Goal: Task Accomplishment & Management: Manage account settings

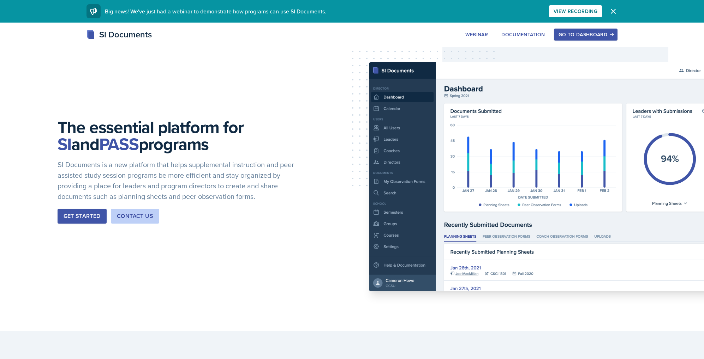
click at [615, 9] on icon "button" at bounding box center [613, 11] width 8 height 8
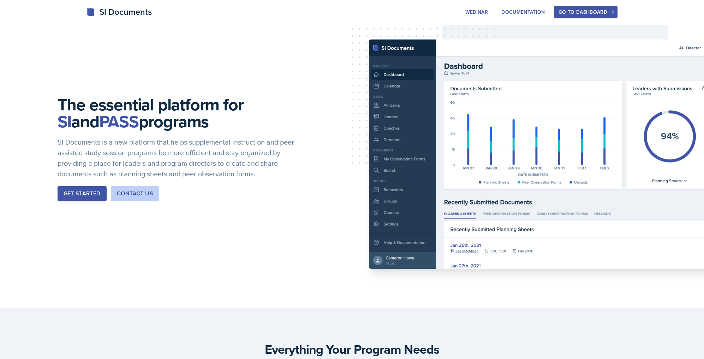
click at [596, 13] on div "Go to Dashboard" at bounding box center [586, 12] width 54 height 6
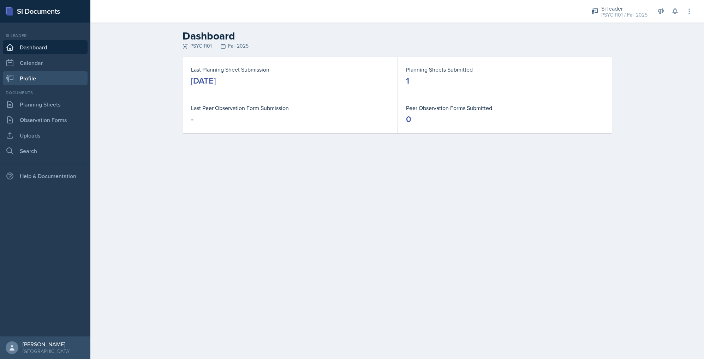
click at [41, 81] on link "Profile" at bounding box center [45, 78] width 85 height 14
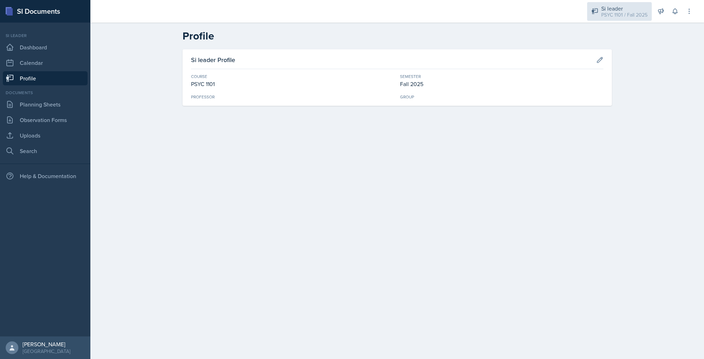
click at [597, 13] on icon at bounding box center [594, 11] width 7 height 7
click at [683, 31] on header "Profile" at bounding box center [397, 36] width 614 height 27
click at [690, 12] on icon at bounding box center [689, 11] width 7 height 7
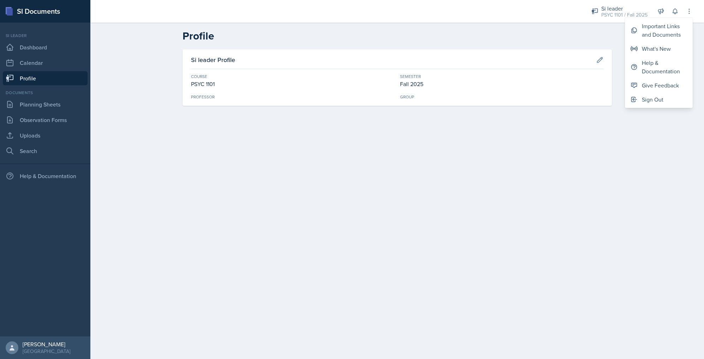
drag, startPoint x: 426, startPoint y: 292, endPoint x: 382, endPoint y: 286, distance: 44.9
click at [415, 290] on main "Profile Si leader Profile Course PSYC 1101 Semester Fall 2025 Professor Group" at bounding box center [397, 191] width 614 height 337
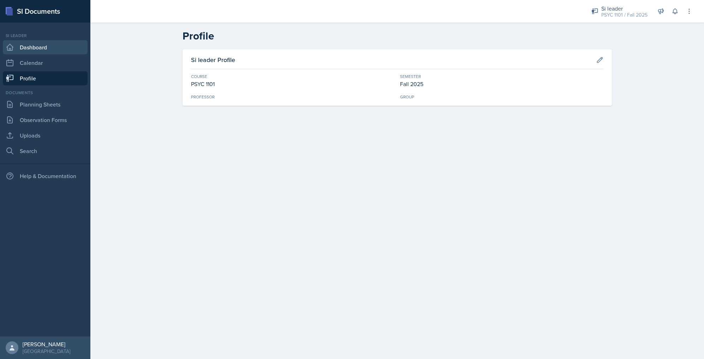
click at [43, 48] on link "Dashboard" at bounding box center [45, 47] width 85 height 14
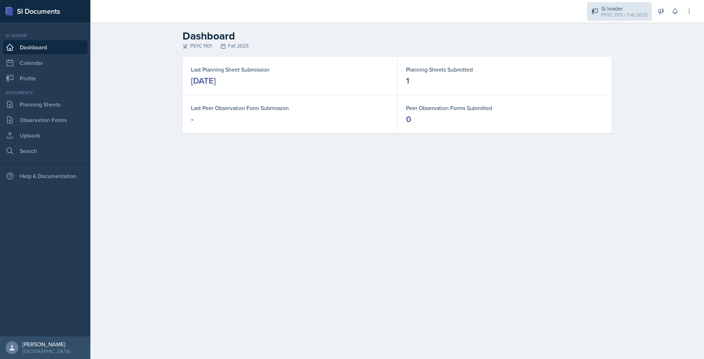
click at [624, 11] on div "PSYC 1101 / Fall 2025" at bounding box center [624, 14] width 46 height 7
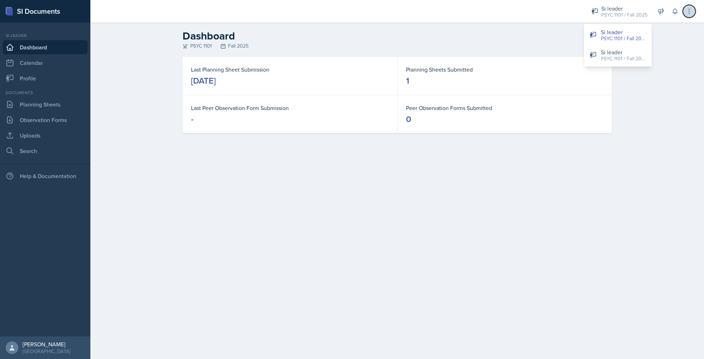
click at [687, 11] on icon at bounding box center [689, 11] width 7 height 7
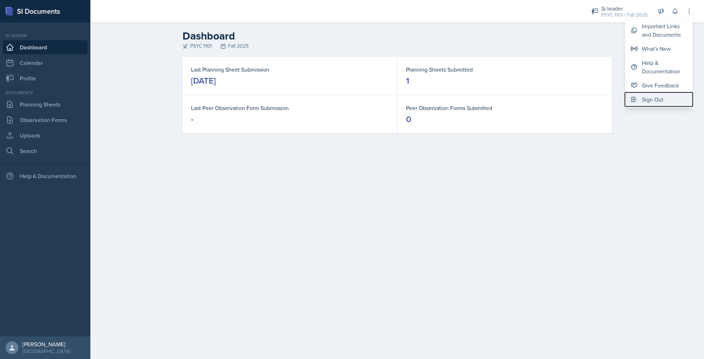
click at [671, 102] on button "Sign Out" at bounding box center [659, 100] width 68 height 14
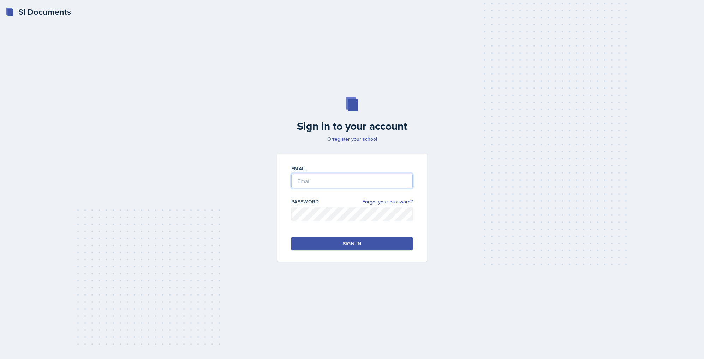
click at [345, 182] on input "email" at bounding box center [351, 181] width 121 height 15
drag, startPoint x: 311, startPoint y: 189, endPoint x: 313, endPoint y: 185, distance: 3.6
click at [311, 188] on div "Email" at bounding box center [351, 180] width 121 height 30
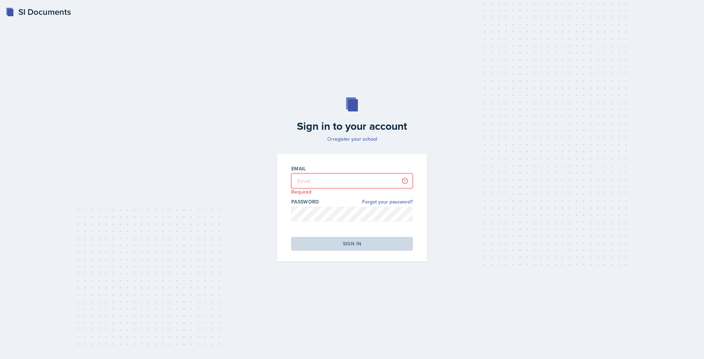
click at [320, 179] on input "email" at bounding box center [351, 181] width 121 height 15
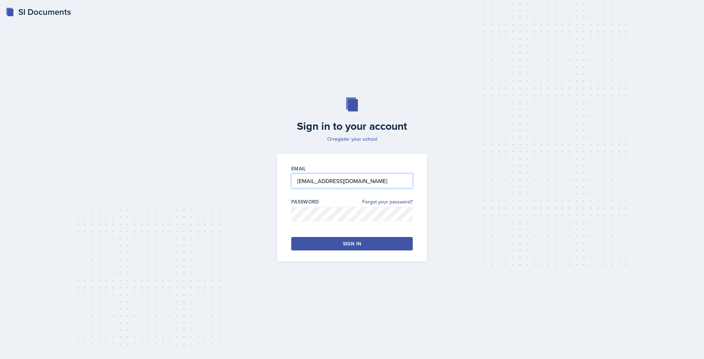
type input "[EMAIL_ADDRESS][DOMAIN_NAME]"
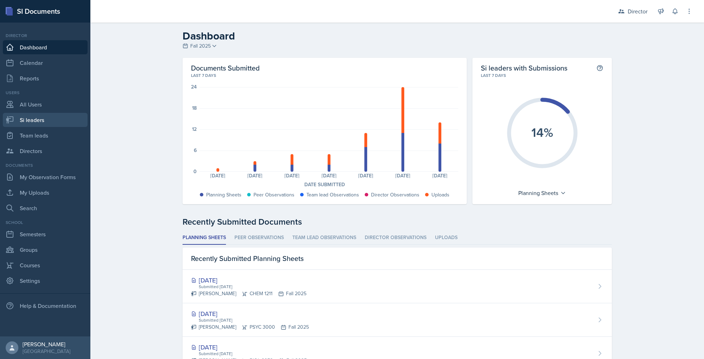
click at [34, 122] on link "Si leaders" at bounding box center [45, 120] width 85 height 14
select select "2bed604d-1099-4043-b1bc-2365e8740244"
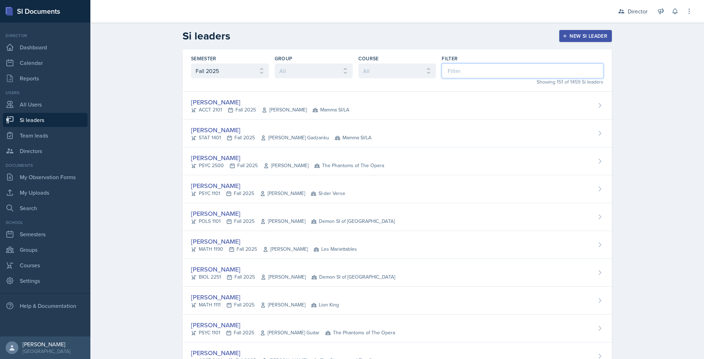
click at [499, 71] on input at bounding box center [523, 71] width 162 height 15
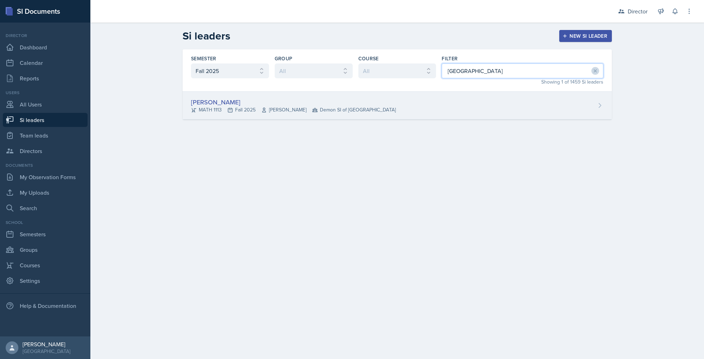
type input "[GEOGRAPHIC_DATA]"
click at [378, 105] on div "[PERSON_NAME] MATH 1113 Fall 2025 [PERSON_NAME] Demon SI of [GEOGRAPHIC_DATA]" at bounding box center [397, 106] width 429 height 28
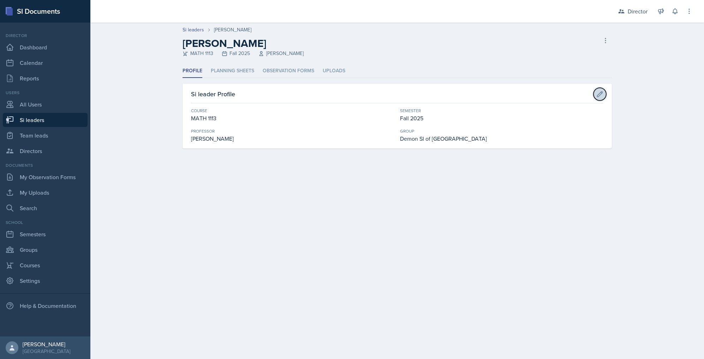
click at [603, 95] on icon at bounding box center [599, 94] width 7 height 7
select select "3c4b3565-585b-46e2-bb66-4719410f632f"
select select "2bed604d-1099-4043-b1bc-2365e8740244"
select select "e892a4c8-123a-40ec-8aa5-ee50854cd130"
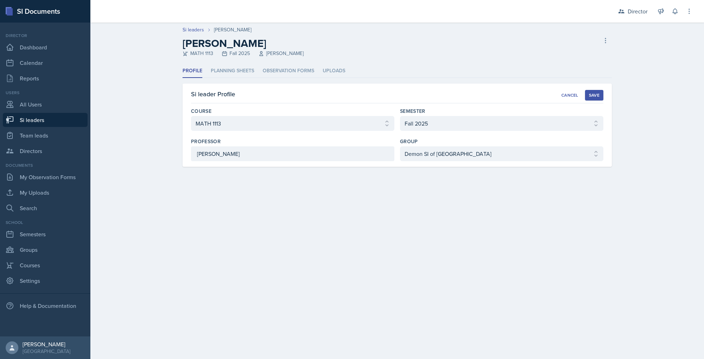
drag, startPoint x: 643, startPoint y: 98, endPoint x: 630, endPoint y: 90, distance: 15.6
click at [643, 98] on div "Si leaders [PERSON_NAME] [PERSON_NAME] MATH 1113 Fall 2025 [PERSON_NAME] Delete…" at bounding box center [397, 103] width 614 height 161
click at [603, 38] on icon at bounding box center [605, 40] width 7 height 7
click at [451, 55] on div "[PERSON_NAME] MATH 1113 Fall 2025 [PERSON_NAME] Delete Si leader" at bounding box center [397, 47] width 429 height 20
click at [563, 94] on div "Cancel" at bounding box center [569, 96] width 17 height 6
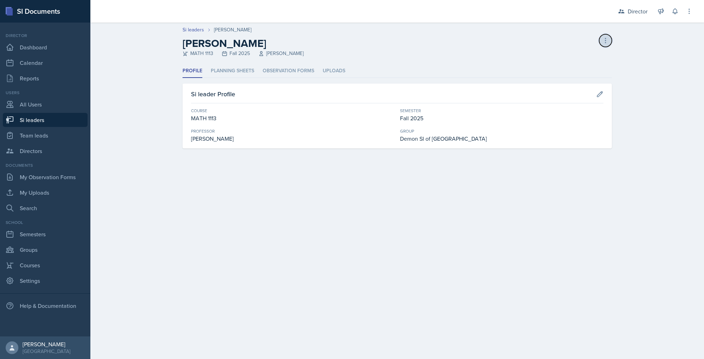
click at [606, 39] on icon at bounding box center [605, 40] width 7 height 7
click at [231, 68] on li "Planning Sheets" at bounding box center [232, 71] width 43 height 14
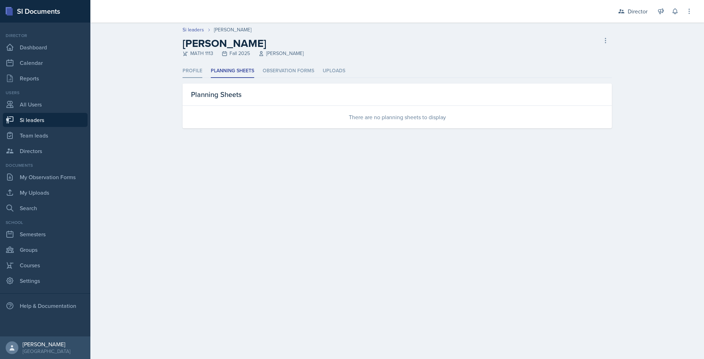
click at [197, 71] on li "Profile" at bounding box center [193, 71] width 20 height 14
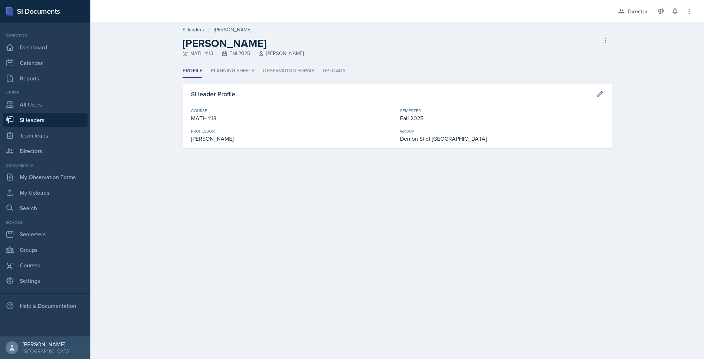
drag, startPoint x: 235, startPoint y: 45, endPoint x: 335, endPoint y: 53, distance: 100.6
click at [236, 45] on h2 "[PERSON_NAME]" at bounding box center [243, 43] width 121 height 13
click at [245, 71] on li "Planning Sheets" at bounding box center [232, 71] width 43 height 14
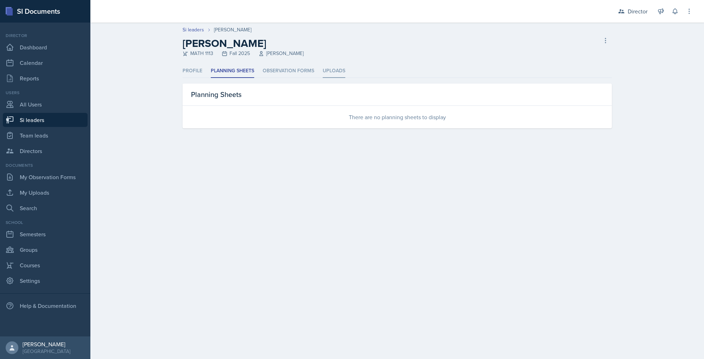
drag, startPoint x: 282, startPoint y: 72, endPoint x: 326, endPoint y: 69, distance: 44.3
click at [282, 72] on li "Observation Forms" at bounding box center [289, 71] width 52 height 14
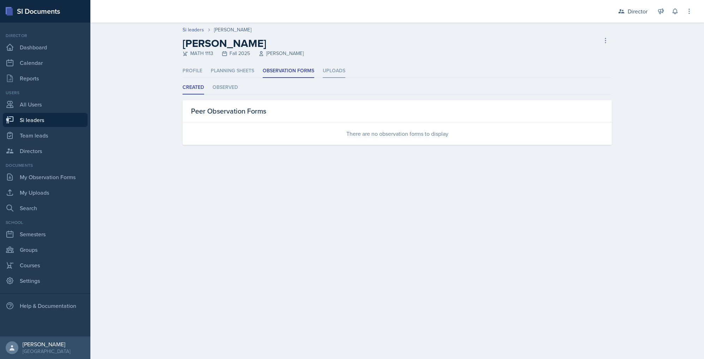
click at [343, 70] on li "Uploads" at bounding box center [334, 71] width 23 height 14
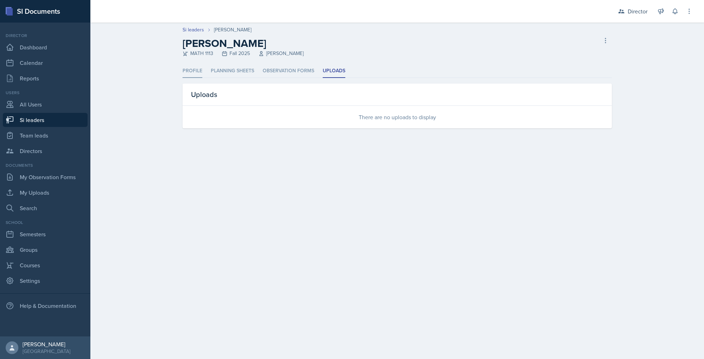
click at [198, 70] on li "Profile" at bounding box center [193, 71] width 20 height 14
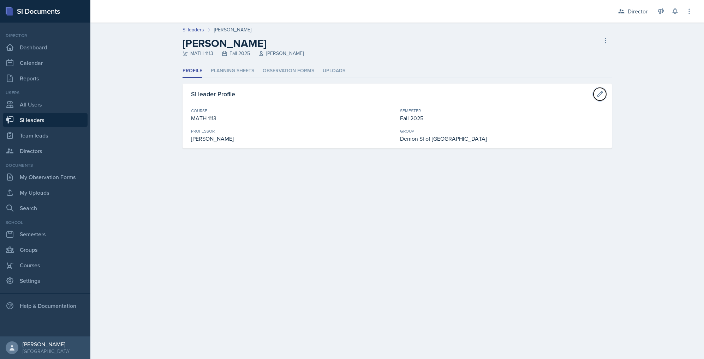
click at [602, 96] on icon at bounding box center [599, 94] width 7 height 7
select select "3c4b3565-585b-46e2-bb66-4719410f632f"
select select "2bed604d-1099-4043-b1bc-2365e8740244"
select select "e892a4c8-123a-40ec-8aa5-ee50854cd130"
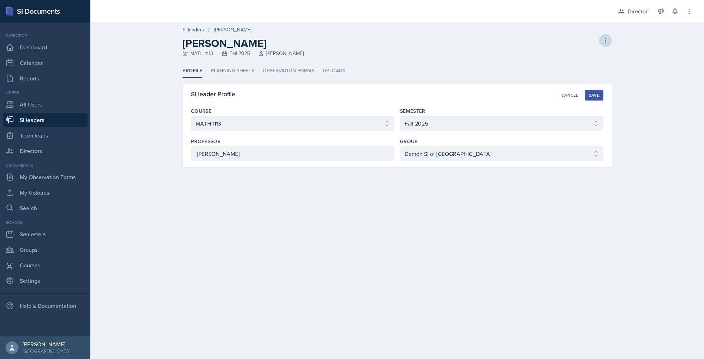
drag, startPoint x: 624, startPoint y: 72, endPoint x: 607, endPoint y: 39, distance: 37.4
click at [624, 72] on div "Si leaders [PERSON_NAME] [PERSON_NAME] MATH 1113 Fall 2025 [PERSON_NAME] Delete…" at bounding box center [397, 103] width 614 height 161
click at [605, 35] on button at bounding box center [605, 40] width 13 height 13
click at [571, 55] on div "[PERSON_NAME] leader" at bounding box center [575, 59] width 68 height 23
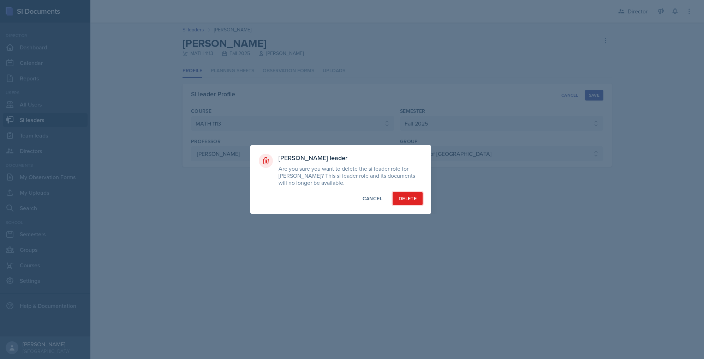
drag, startPoint x: 414, startPoint y: 198, endPoint x: 437, endPoint y: 196, distance: 23.0
click at [415, 198] on div "Delete" at bounding box center [408, 198] width 18 height 7
select select "2bed604d-1099-4043-b1bc-2365e8740244"
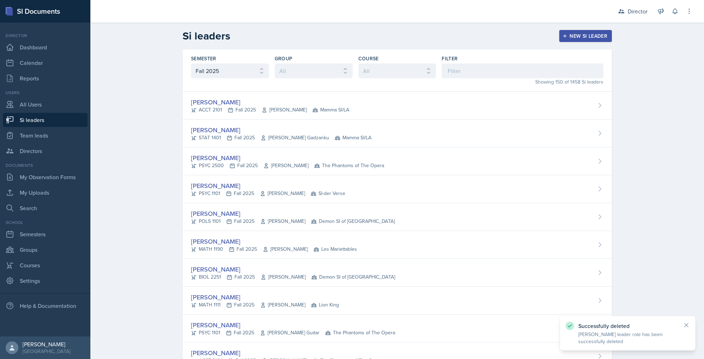
click at [601, 36] on div "New Si leader" at bounding box center [585, 36] width 43 height 6
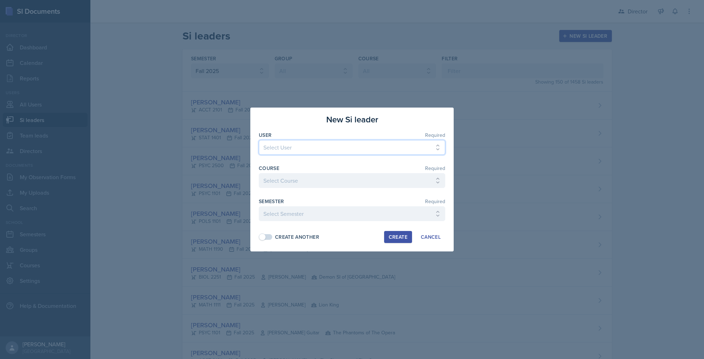
click at [330, 144] on select "Select User [PERSON_NAME] [PERSON_NAME] [PERSON_NAME] [PERSON_NAME] [PERSON_NAM…" at bounding box center [352, 147] width 186 height 15
click at [435, 238] on div "Cancel" at bounding box center [431, 237] width 20 height 6
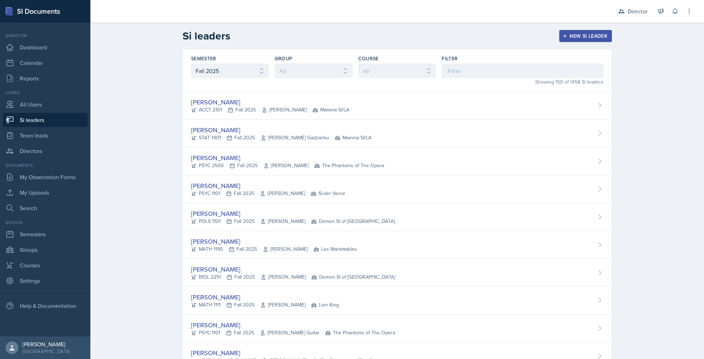
click at [580, 37] on div "New Si leader" at bounding box center [585, 36] width 43 height 6
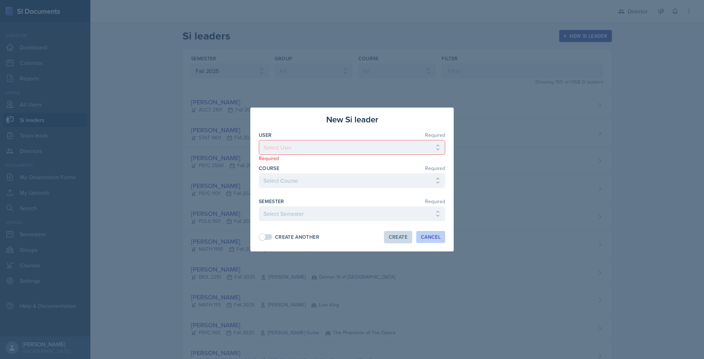
drag, startPoint x: 428, startPoint y: 238, endPoint x: 424, endPoint y: 236, distance: 4.4
click at [428, 238] on div "Cancel" at bounding box center [431, 237] width 20 height 6
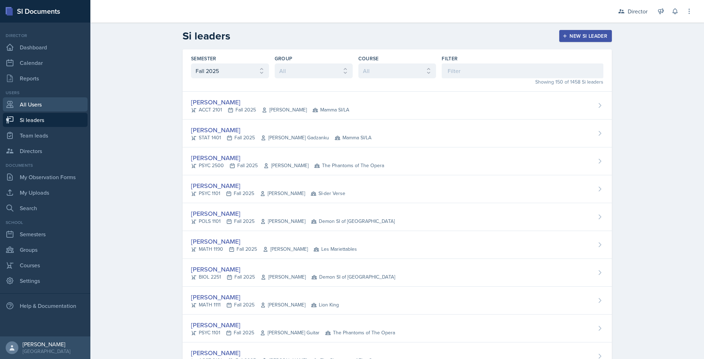
click at [37, 100] on link "All Users" at bounding box center [45, 104] width 85 height 14
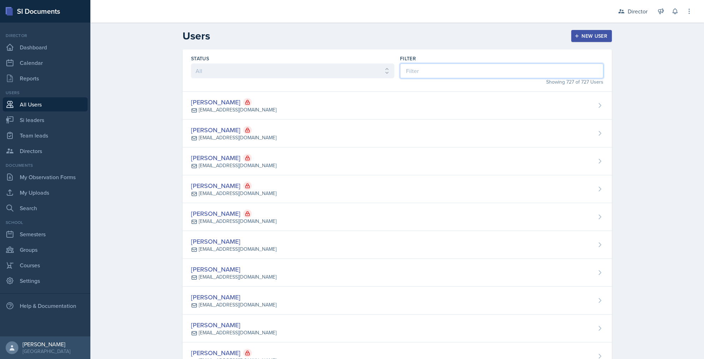
click at [471, 71] on input at bounding box center [501, 71] width 203 height 15
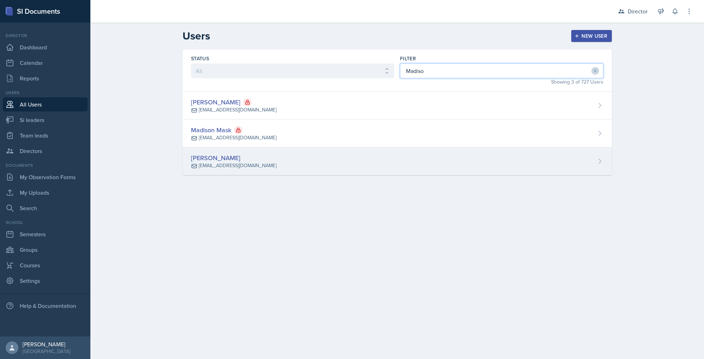
type input "Madiso"
click at [340, 172] on div "[PERSON_NAME] [EMAIL_ADDRESS][DOMAIN_NAME]" at bounding box center [397, 162] width 429 height 28
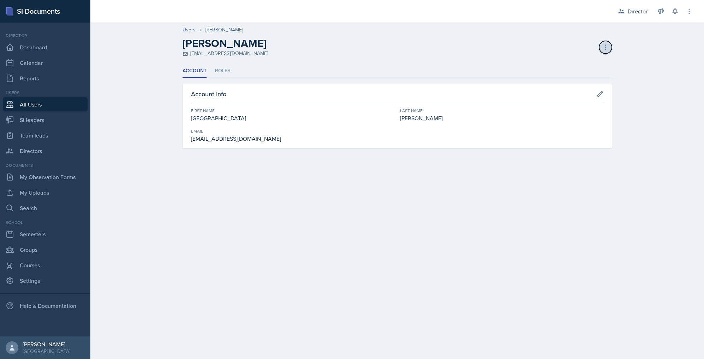
click at [603, 47] on icon at bounding box center [605, 47] width 7 height 7
click at [581, 74] on div "Resend Invite" at bounding box center [575, 76] width 68 height 14
click at [608, 48] on icon at bounding box center [605, 47] width 7 height 7
click at [582, 73] on div "Resend Invite" at bounding box center [575, 76] width 68 height 14
click at [603, 47] on icon at bounding box center [605, 47] width 7 height 7
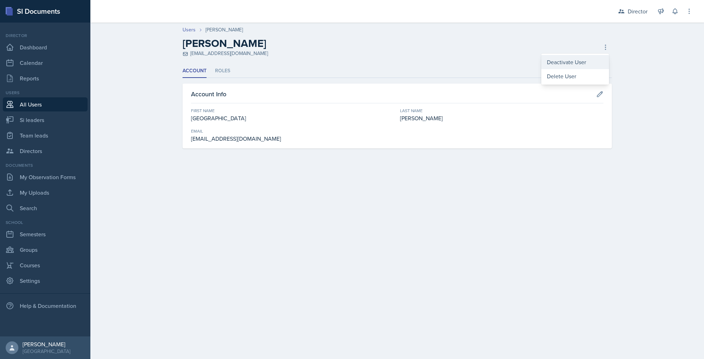
click at [583, 59] on div "Deactivate User" at bounding box center [575, 62] width 68 height 14
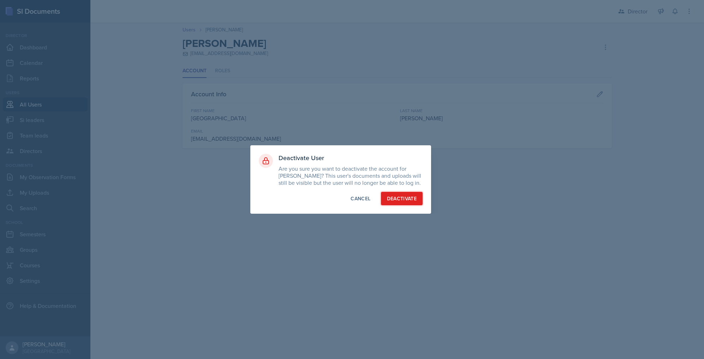
click at [409, 198] on div "Deactivate" at bounding box center [402, 198] width 30 height 7
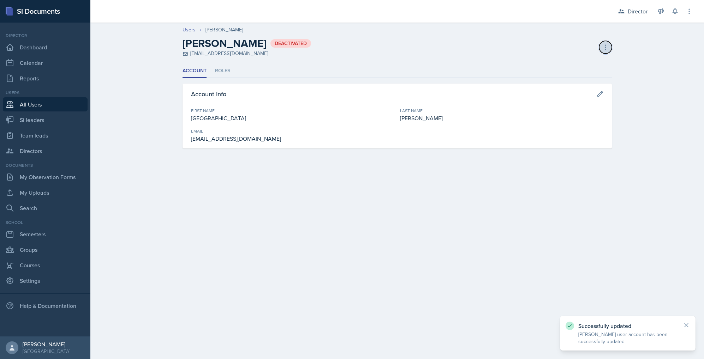
click at [607, 48] on icon at bounding box center [605, 47] width 7 height 7
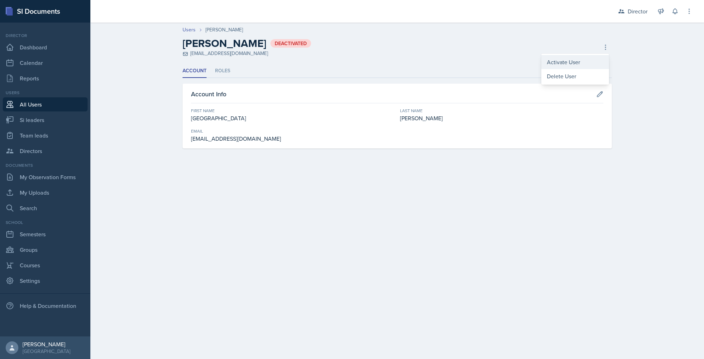
click at [578, 62] on div "Activate User" at bounding box center [575, 62] width 68 height 14
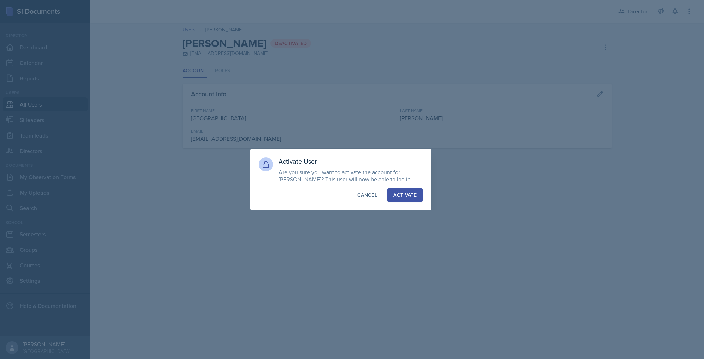
click at [408, 198] on div "Activate" at bounding box center [404, 195] width 23 height 7
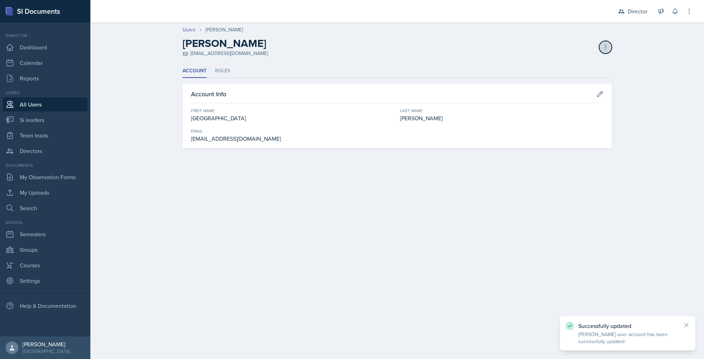
click at [605, 48] on icon at bounding box center [605, 47] width 7 height 7
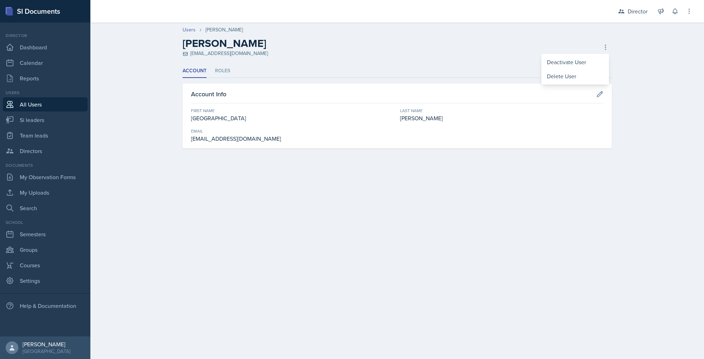
click at [489, 42] on div "Madison Villalba mvillal2@students.kennesaw.edu Deactivate User Delete User Del…" at bounding box center [397, 47] width 429 height 20
